Goal: Information Seeking & Learning: Learn about a topic

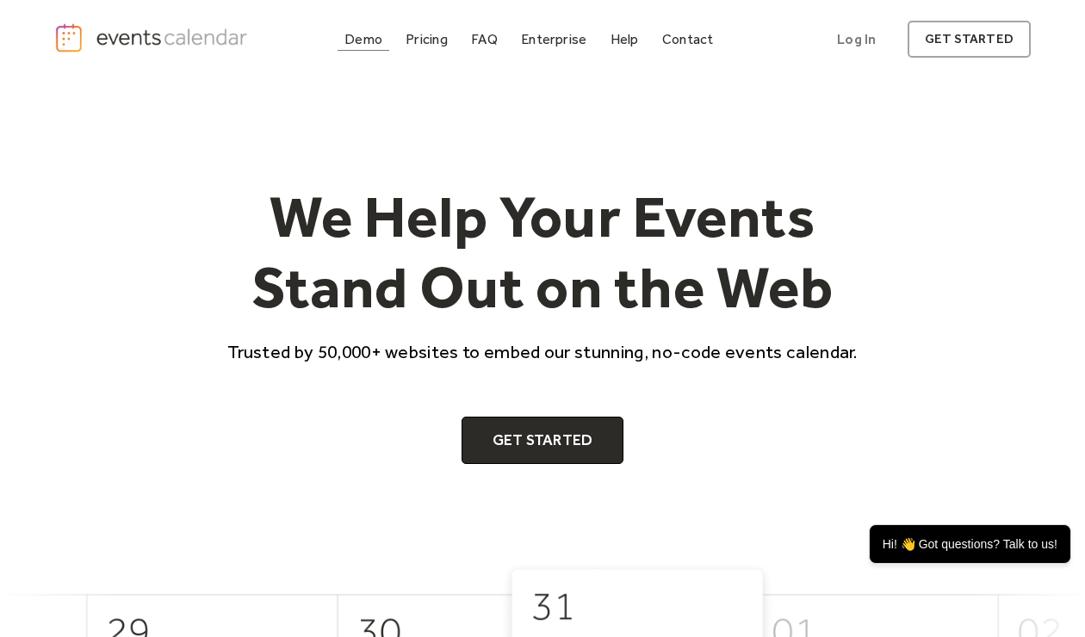
click at [370, 37] on div "Demo" at bounding box center [364, 38] width 38 height 9
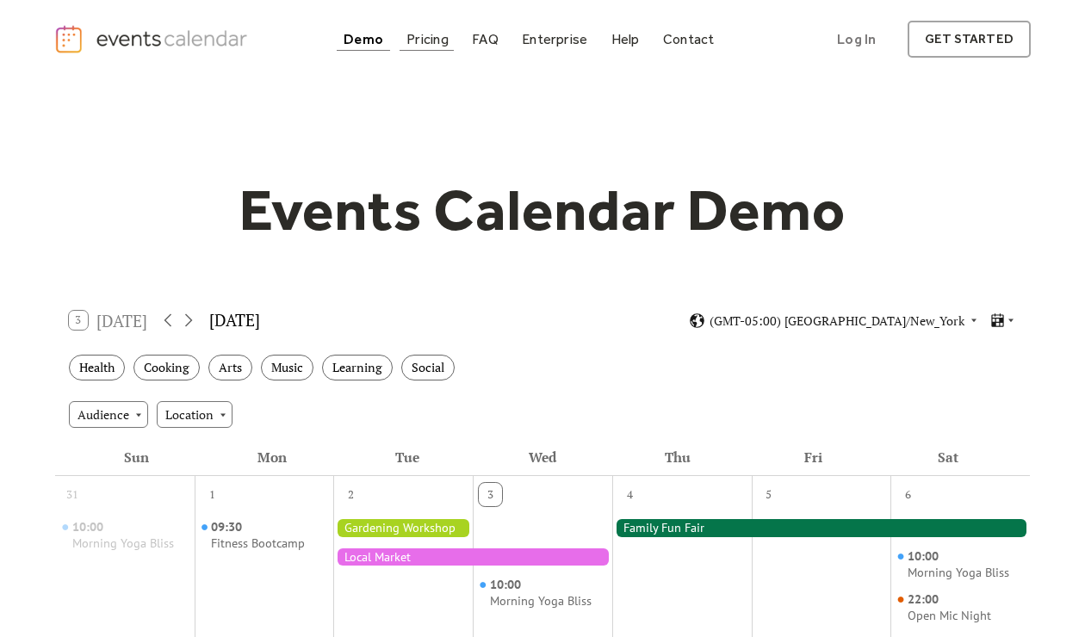
click at [431, 41] on div "Pricing" at bounding box center [428, 38] width 42 height 9
